Goal: Information Seeking & Learning: Learn about a topic

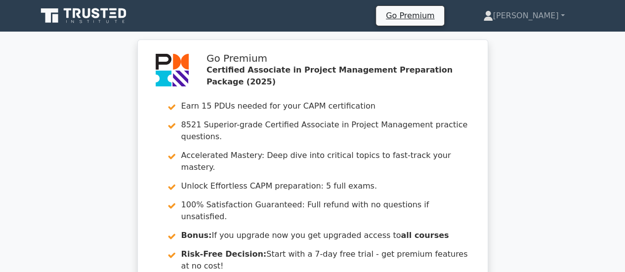
scroll to position [1169, 0]
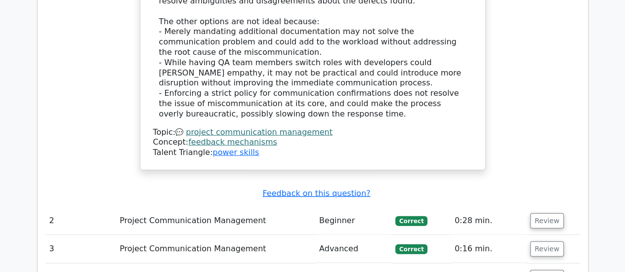
click at [219, 137] on link "feedback mechanisms" at bounding box center [232, 141] width 89 height 9
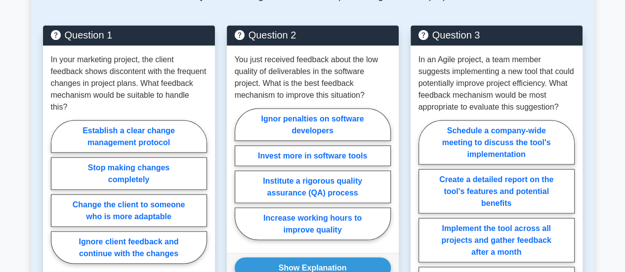
scroll to position [879, 0]
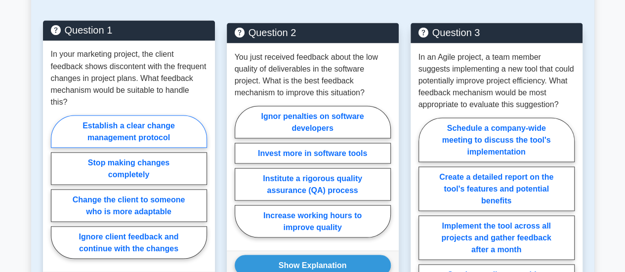
click at [151, 137] on label "Establish a clear change management protocol" at bounding box center [129, 131] width 156 height 33
click at [57, 187] on input "Establish a clear change management protocol" at bounding box center [54, 190] width 6 height 6
radio input "true"
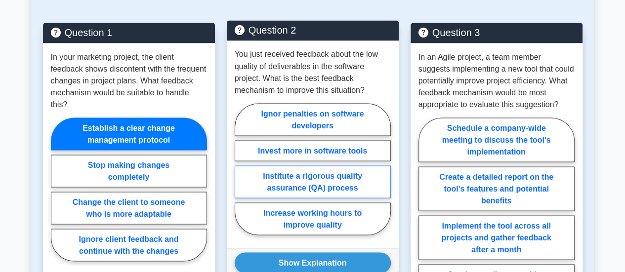
click at [361, 177] on label "Institute a rigorous quality assurance (QA) process" at bounding box center [313, 182] width 156 height 33
click at [241, 175] on input "Institute a rigorous quality assurance (QA) process" at bounding box center [238, 172] width 6 height 6
radio input "true"
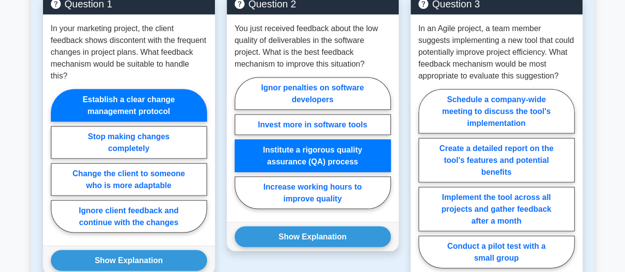
scroll to position [914, 0]
